Goal: Find specific page/section: Find specific page/section

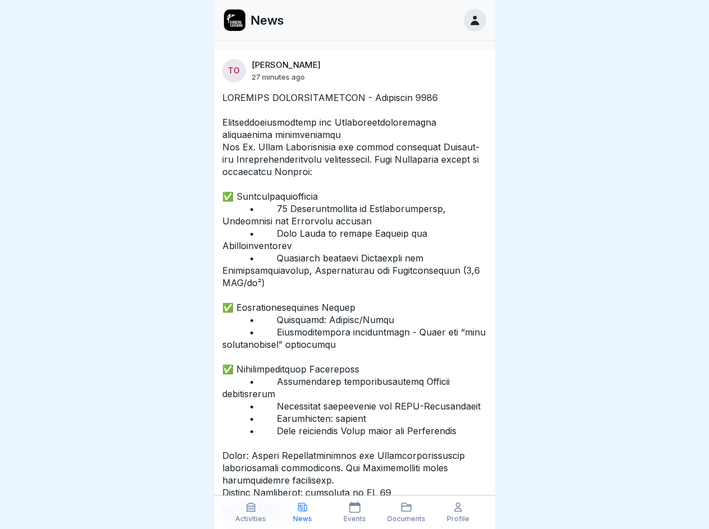
click at [251, 512] on icon at bounding box center [250, 507] width 11 height 11
click at [302, 512] on icon at bounding box center [302, 507] width 11 height 11
click at [354, 512] on icon at bounding box center [354, 507] width 11 height 11
click at [406, 512] on icon at bounding box center [406, 507] width 11 height 11
click at [458, 512] on icon at bounding box center [457, 507] width 11 height 11
